Goal: Task Accomplishment & Management: Complete application form

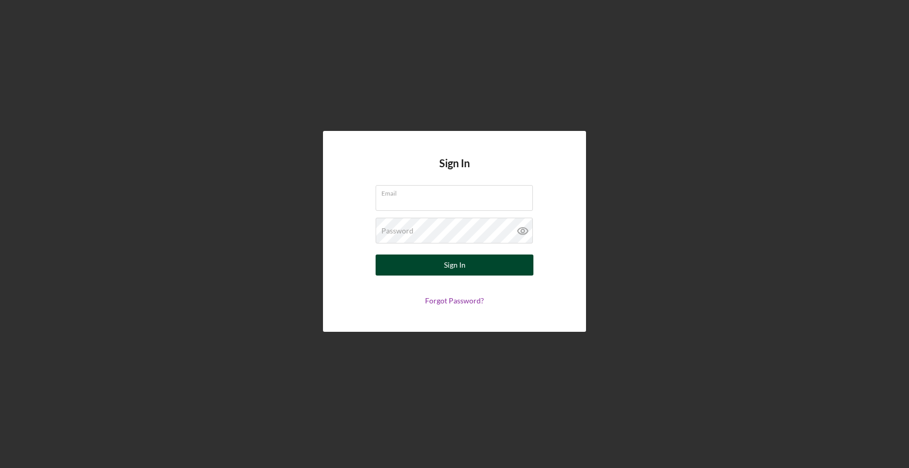
type input "[EMAIL_ADDRESS][DOMAIN_NAME]"
click at [446, 268] on div "Sign In" at bounding box center [455, 265] width 22 height 21
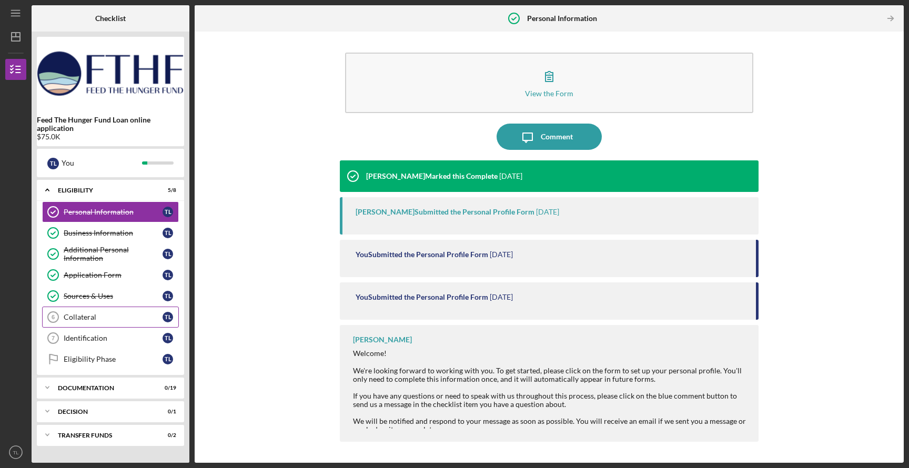
click at [75, 317] on div "Collateral" at bounding box center [113, 317] width 99 height 8
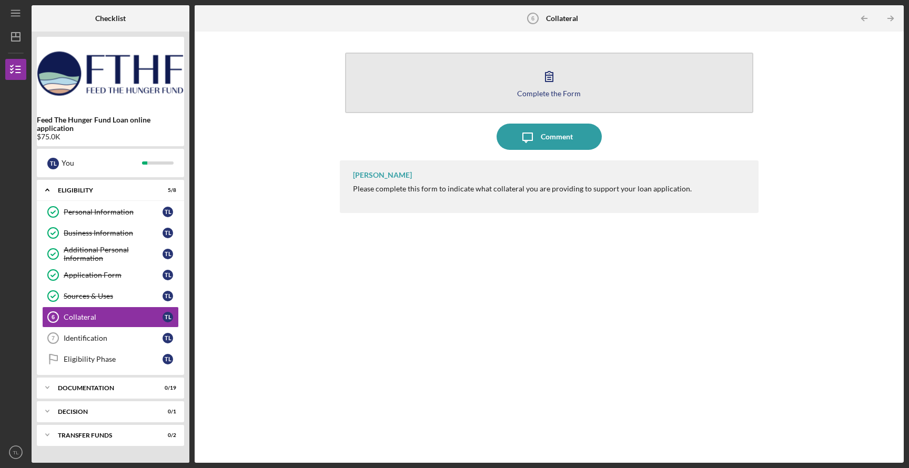
click at [569, 94] on div "Complete the Form" at bounding box center [549, 93] width 64 height 8
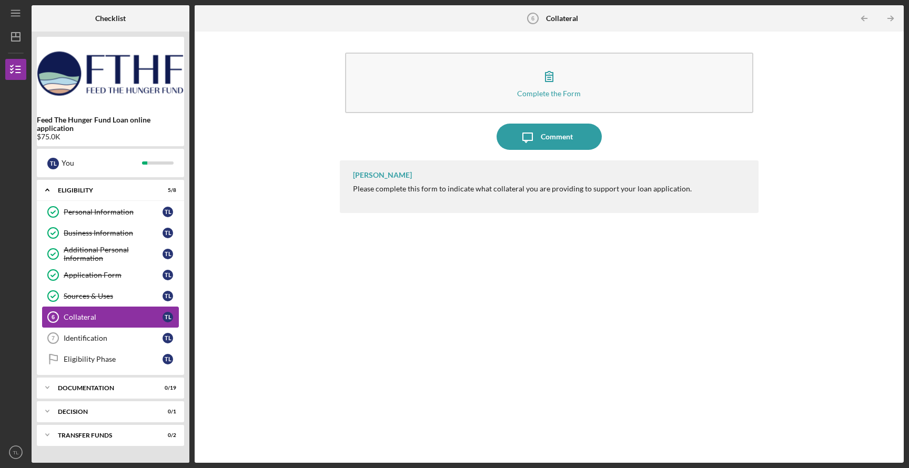
click at [97, 312] on link "Collateral 6 Collateral T L" at bounding box center [110, 317] width 137 height 21
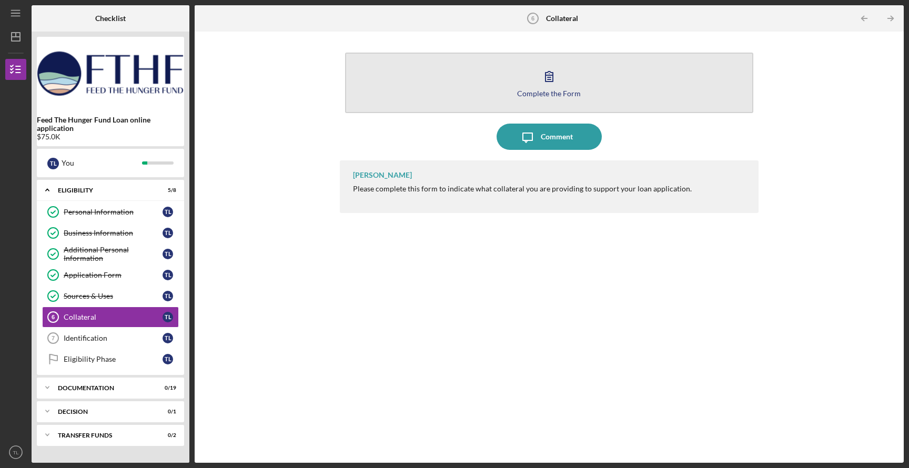
click at [527, 99] on button "Complete the Form Form" at bounding box center [549, 83] width 409 height 61
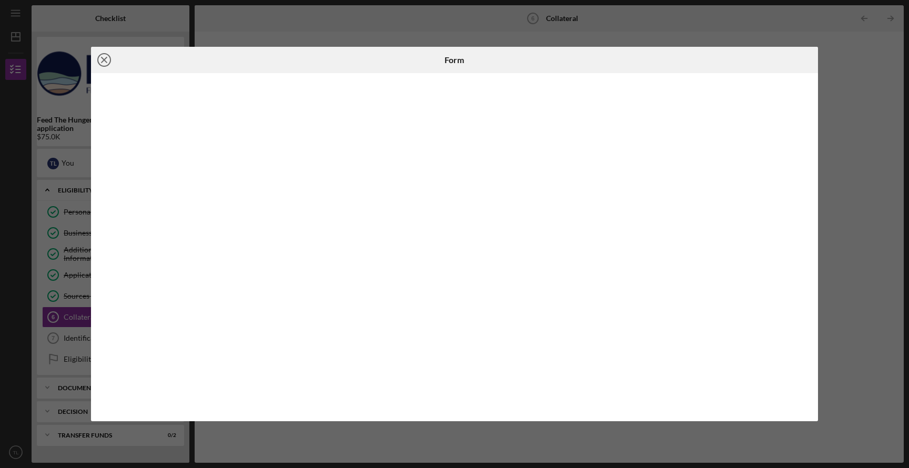
click at [101, 63] on icon "Icon/Close" at bounding box center [104, 60] width 26 height 26
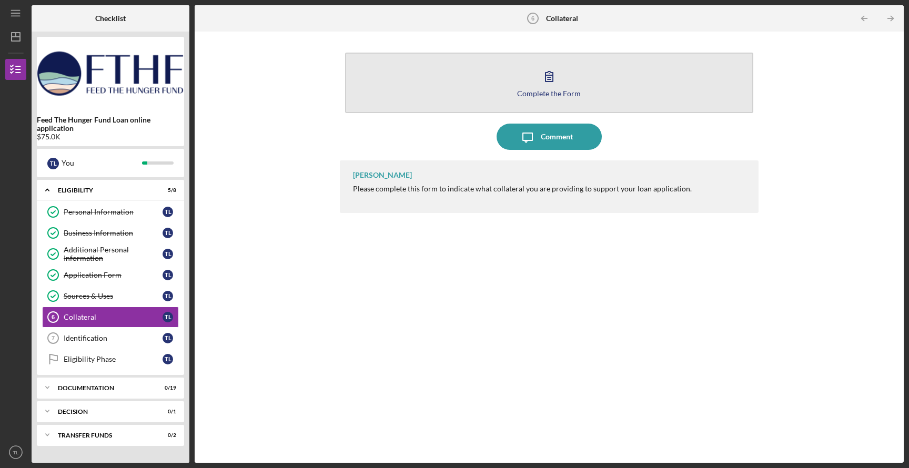
click at [550, 89] on div "Complete the Form" at bounding box center [549, 93] width 64 height 8
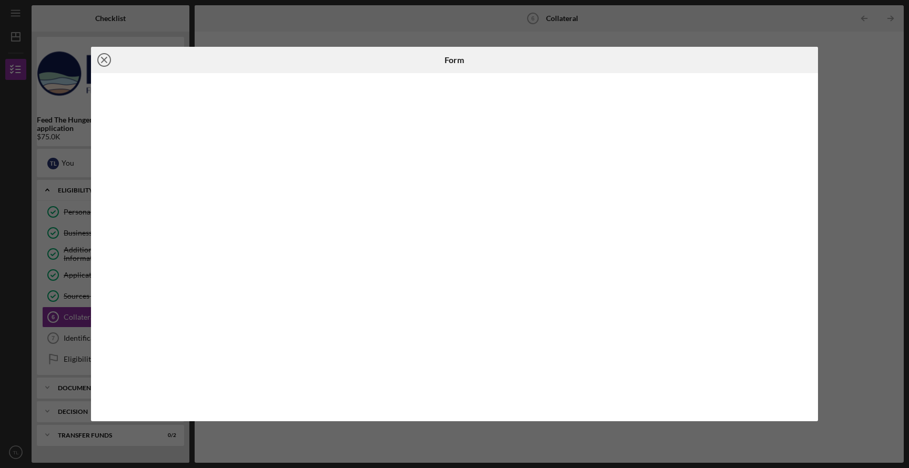
click at [108, 59] on icon "Icon/Close" at bounding box center [104, 60] width 26 height 26
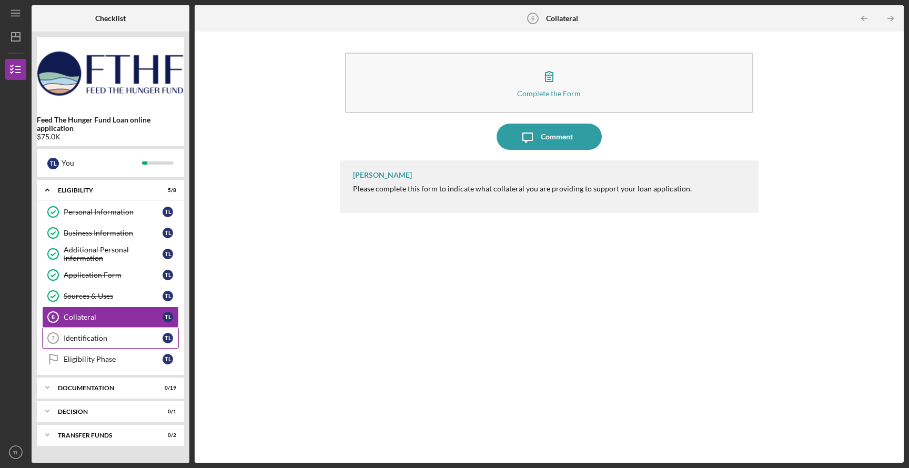
click at [97, 338] on div "Identification" at bounding box center [113, 338] width 99 height 8
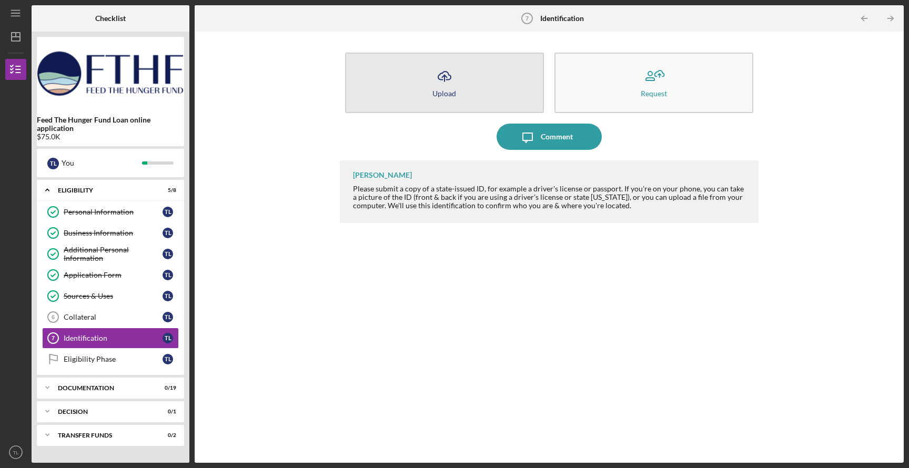
click at [452, 104] on button "Icon/Upload Upload" at bounding box center [444, 83] width 199 height 61
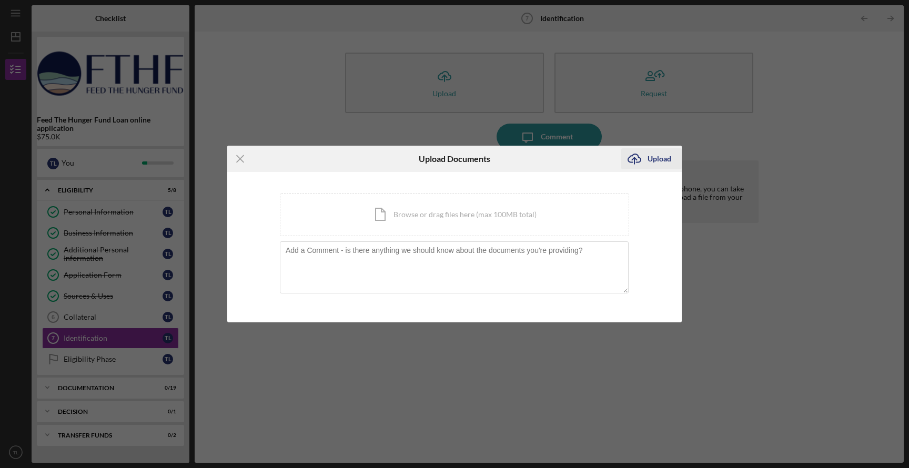
click at [653, 166] on div "Upload" at bounding box center [660, 158] width 24 height 21
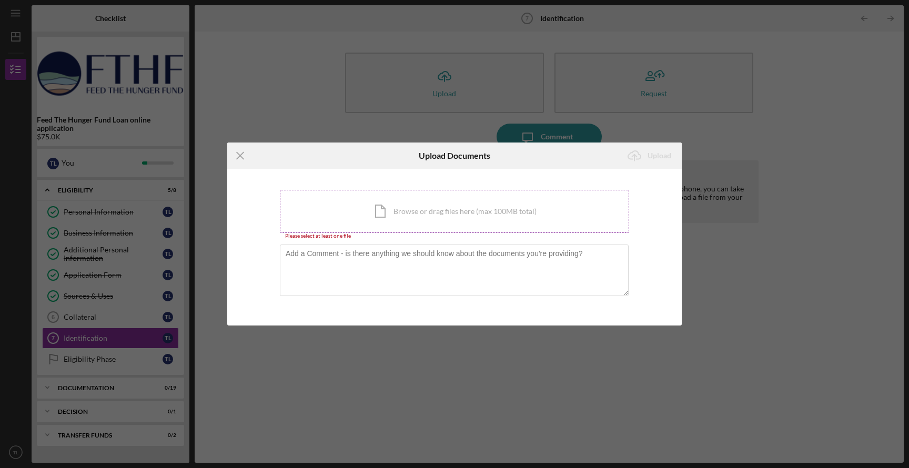
click at [356, 218] on div "Icon/Document Browse or drag files here (max 100MB total) Tap to choose files o…" at bounding box center [454, 211] width 349 height 43
click at [577, 27] on div "Icon/Menu Close Upload Documents Icon/Upload Upload You're uploading documents …" at bounding box center [454, 234] width 909 height 468
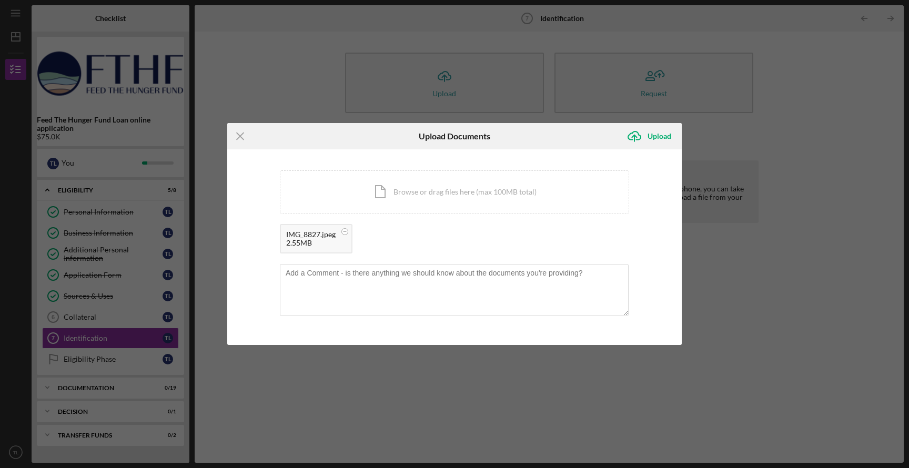
drag, startPoint x: 506, startPoint y: 139, endPoint x: 625, endPoint y: 81, distance: 132.3
click at [626, 81] on div "Icon/Menu Close Upload Documents Icon/Upload Upload You're uploading documents …" at bounding box center [454, 234] width 909 height 468
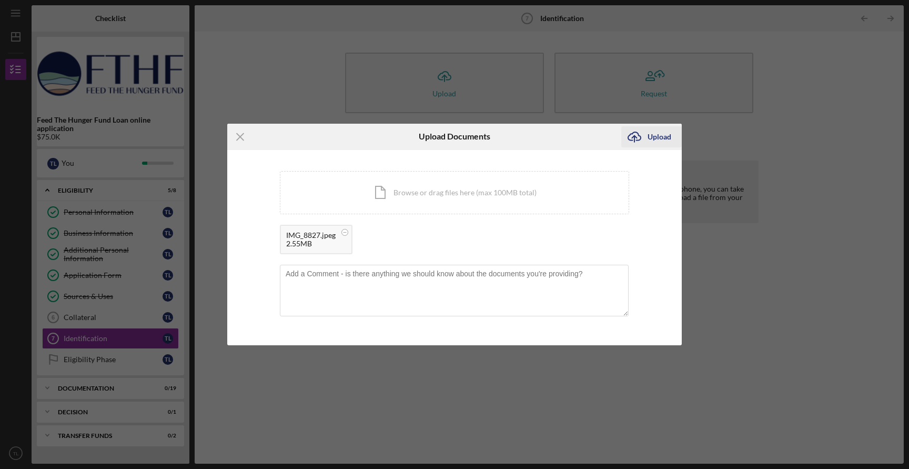
click at [677, 138] on button "Icon/Upload Upload" at bounding box center [652, 136] width 61 height 21
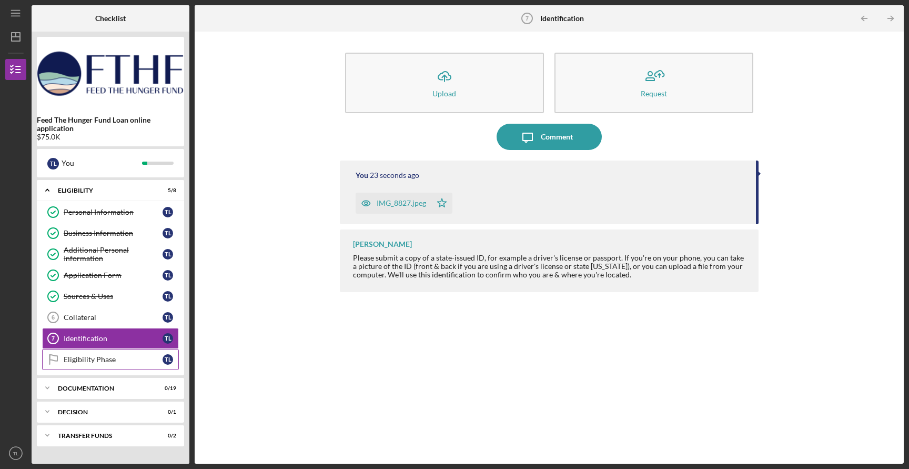
click at [96, 359] on div "Eligibility Phase" at bounding box center [113, 359] width 99 height 8
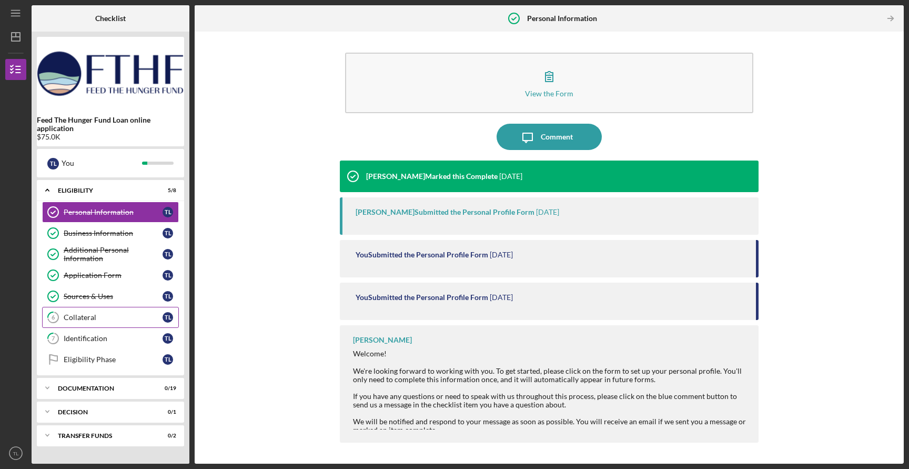
click at [79, 319] on div "Collateral" at bounding box center [113, 317] width 99 height 8
